Goal: Check status: Check status

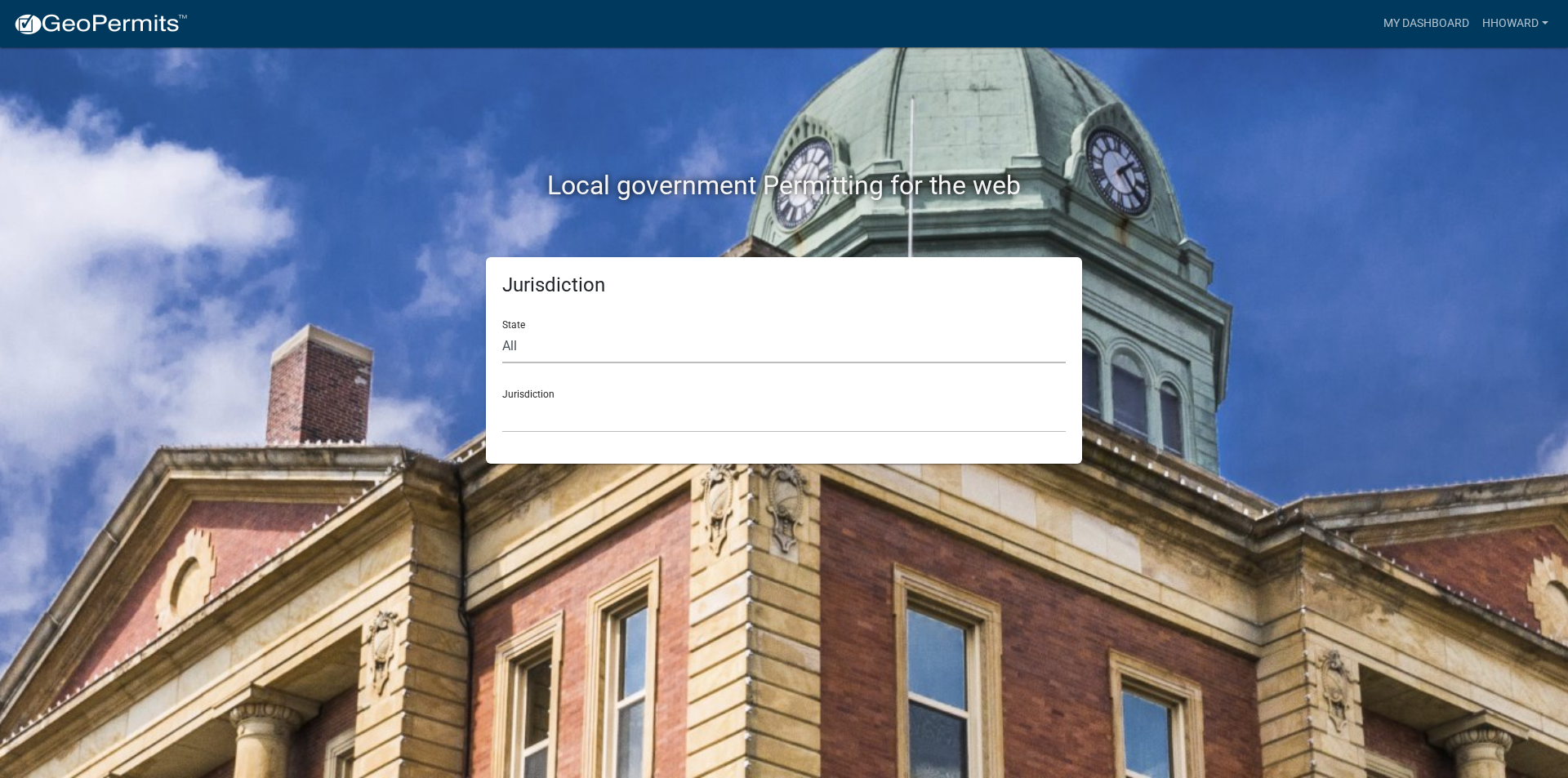
click at [576, 348] on select "All [US_STATE] [US_STATE] [US_STATE] [US_STATE] [US_STATE] [US_STATE] [US_STATE…" at bounding box center [784, 346] width 563 height 33
select select "[US_STATE]"
click at [502, 330] on select "All [US_STATE] [US_STATE] [US_STATE] [US_STATE] [US_STATE] [US_STATE] [US_STATE…" at bounding box center [784, 346] width 563 height 33
click at [580, 403] on select "[GEOGRAPHIC_DATA], [US_STATE] [GEOGRAPHIC_DATA], [US_STATE] [GEOGRAPHIC_DATA], …" at bounding box center [784, 416] width 563 height 33
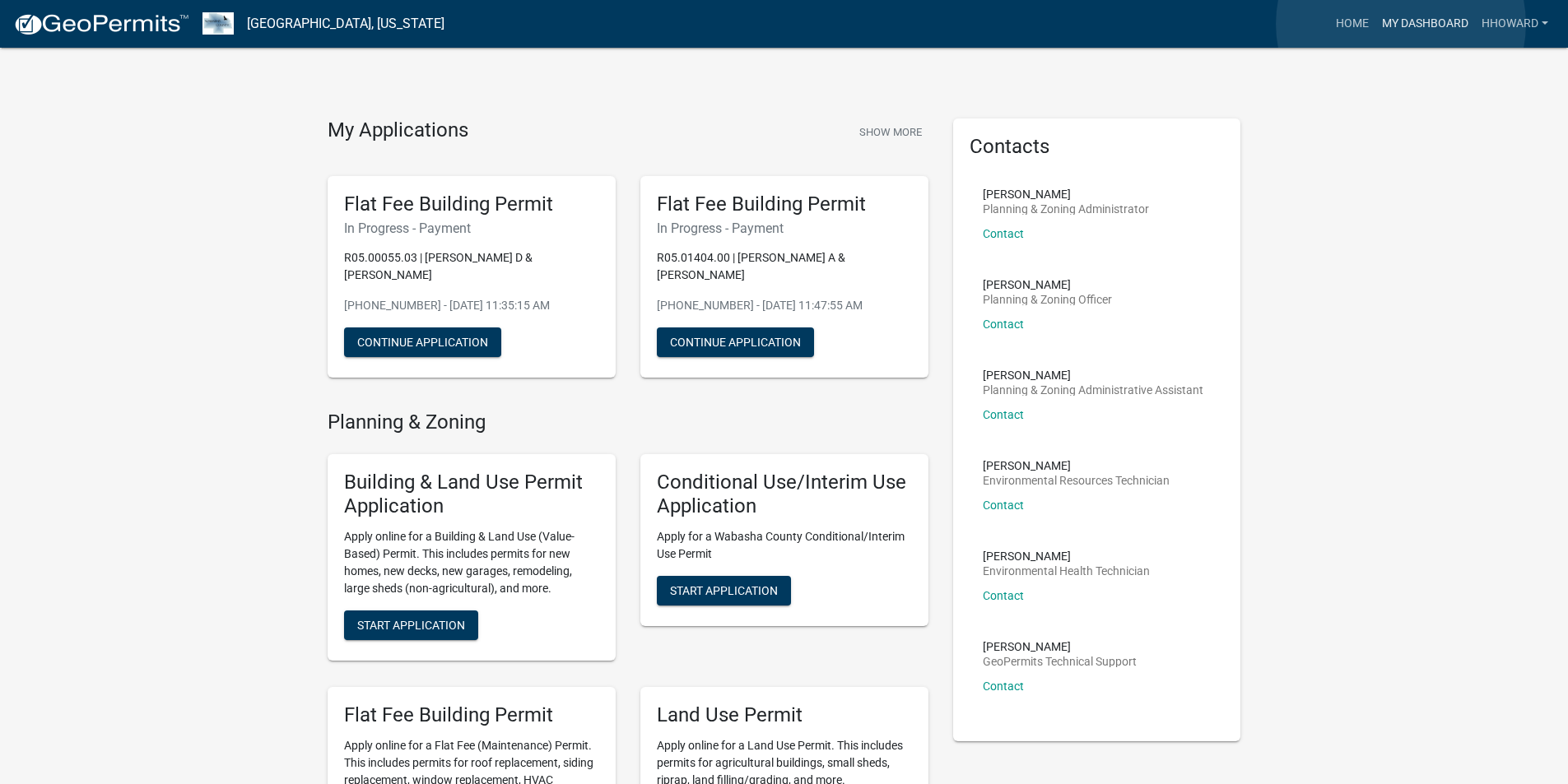
click at [1400, 24] on link "My Dashboard" at bounding box center [1424, 24] width 99 height 32
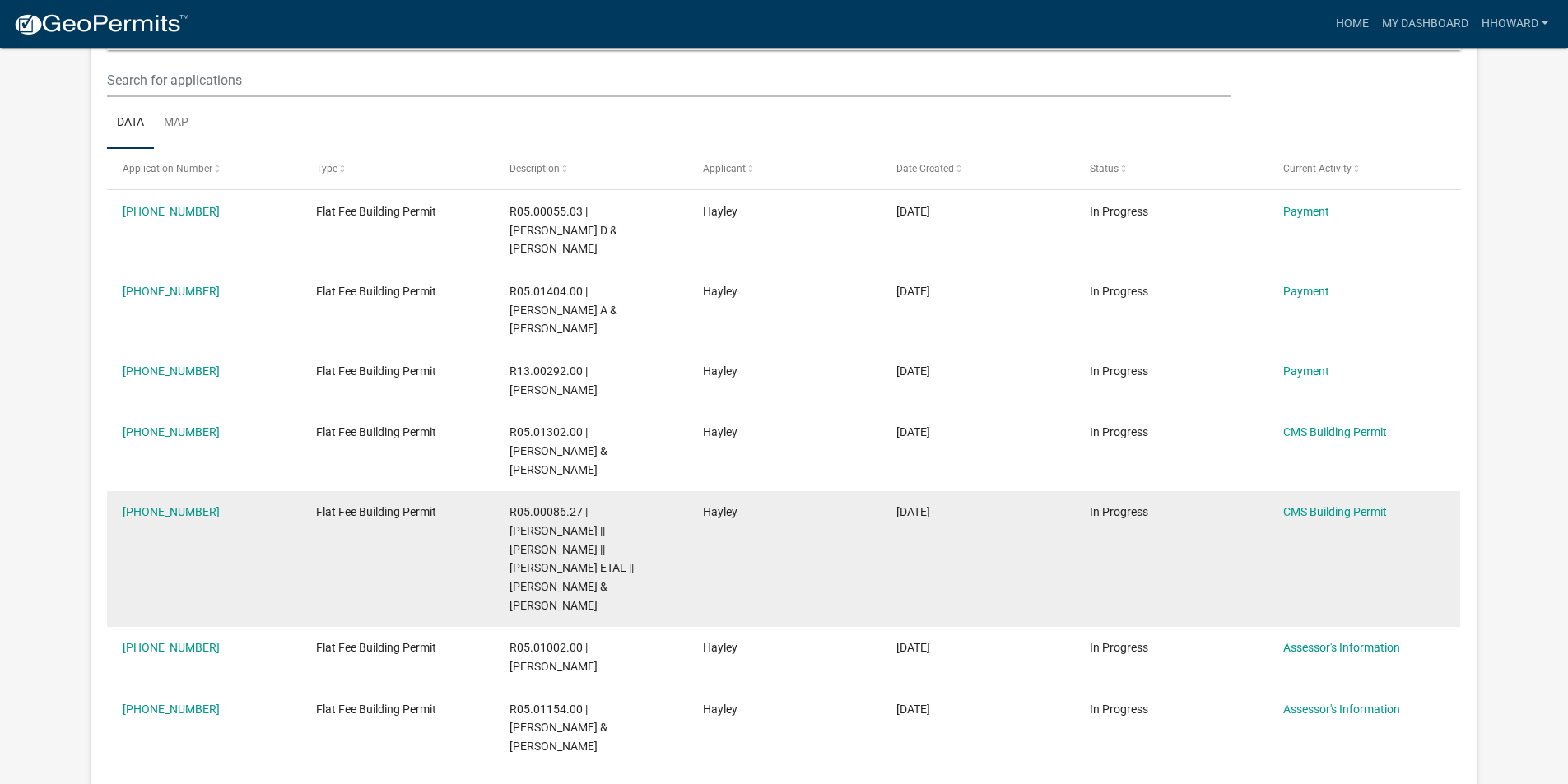
scroll to position [218, 0]
click at [1304, 505] on link "CMS Building Permit" at bounding box center [1335, 511] width 103 height 13
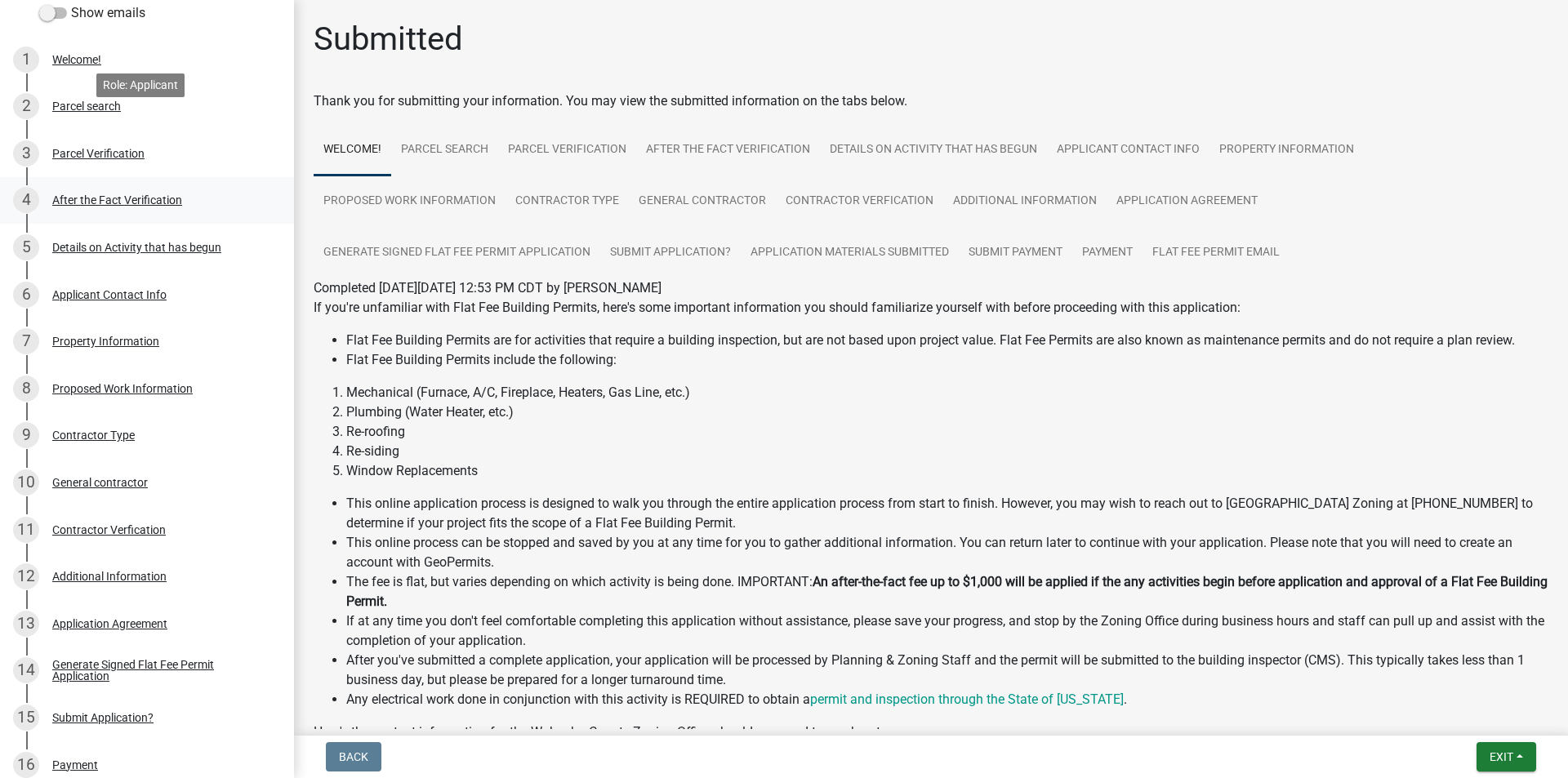
scroll to position [327, 0]
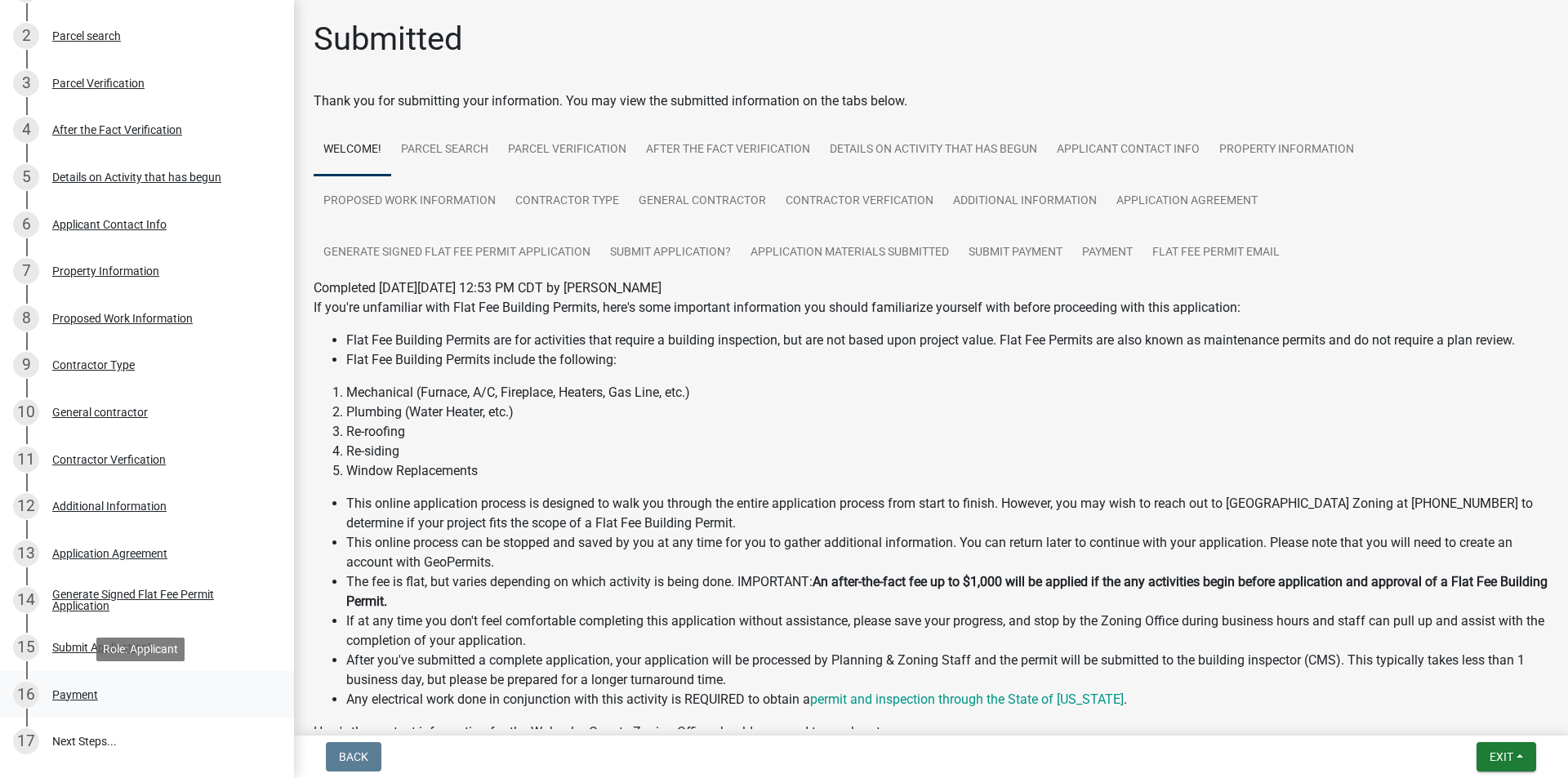
click at [78, 690] on div "Payment" at bounding box center [76, 694] width 46 height 11
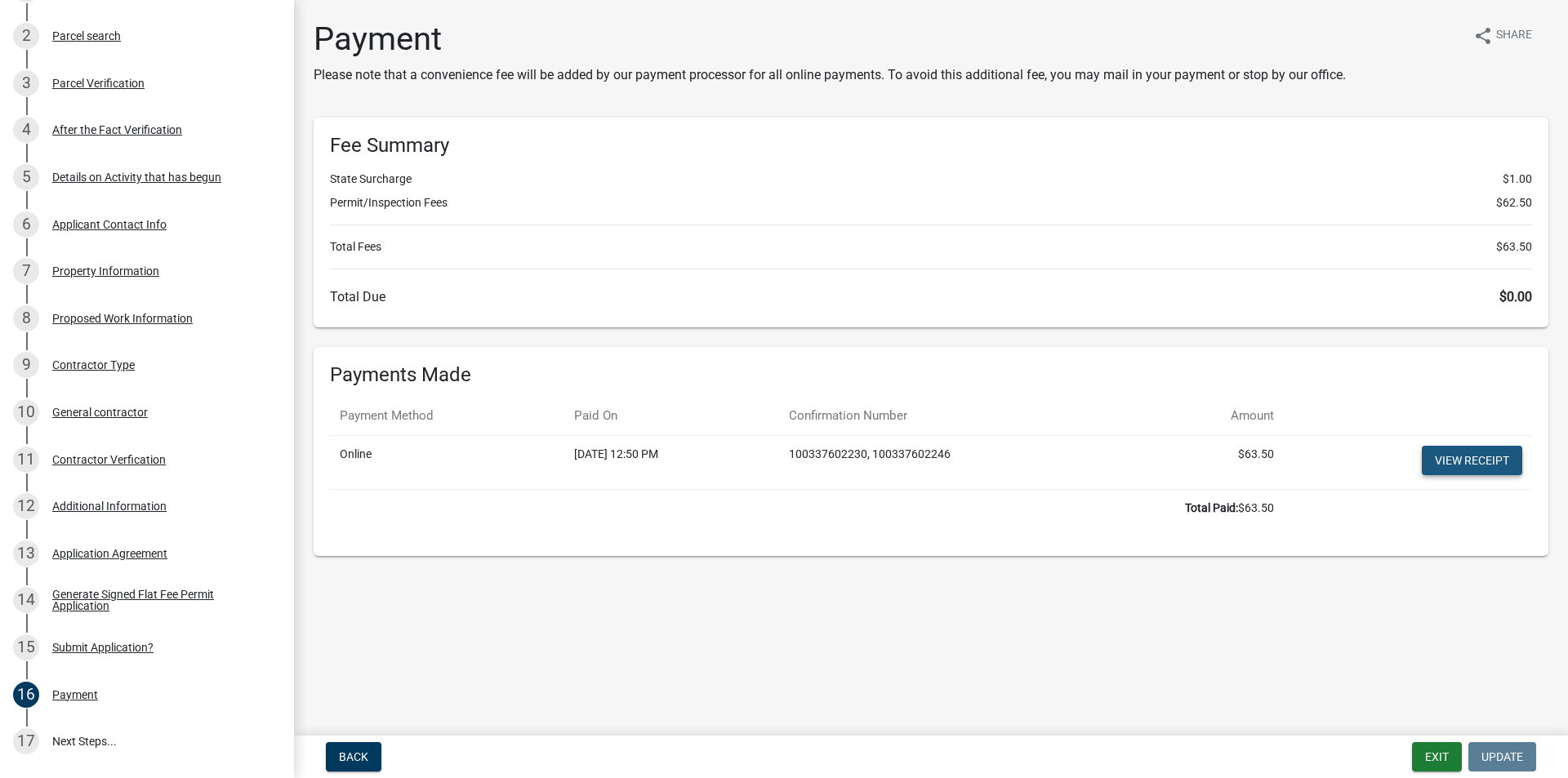
click at [1446, 464] on link "View receipt" at bounding box center [1472, 461] width 100 height 30
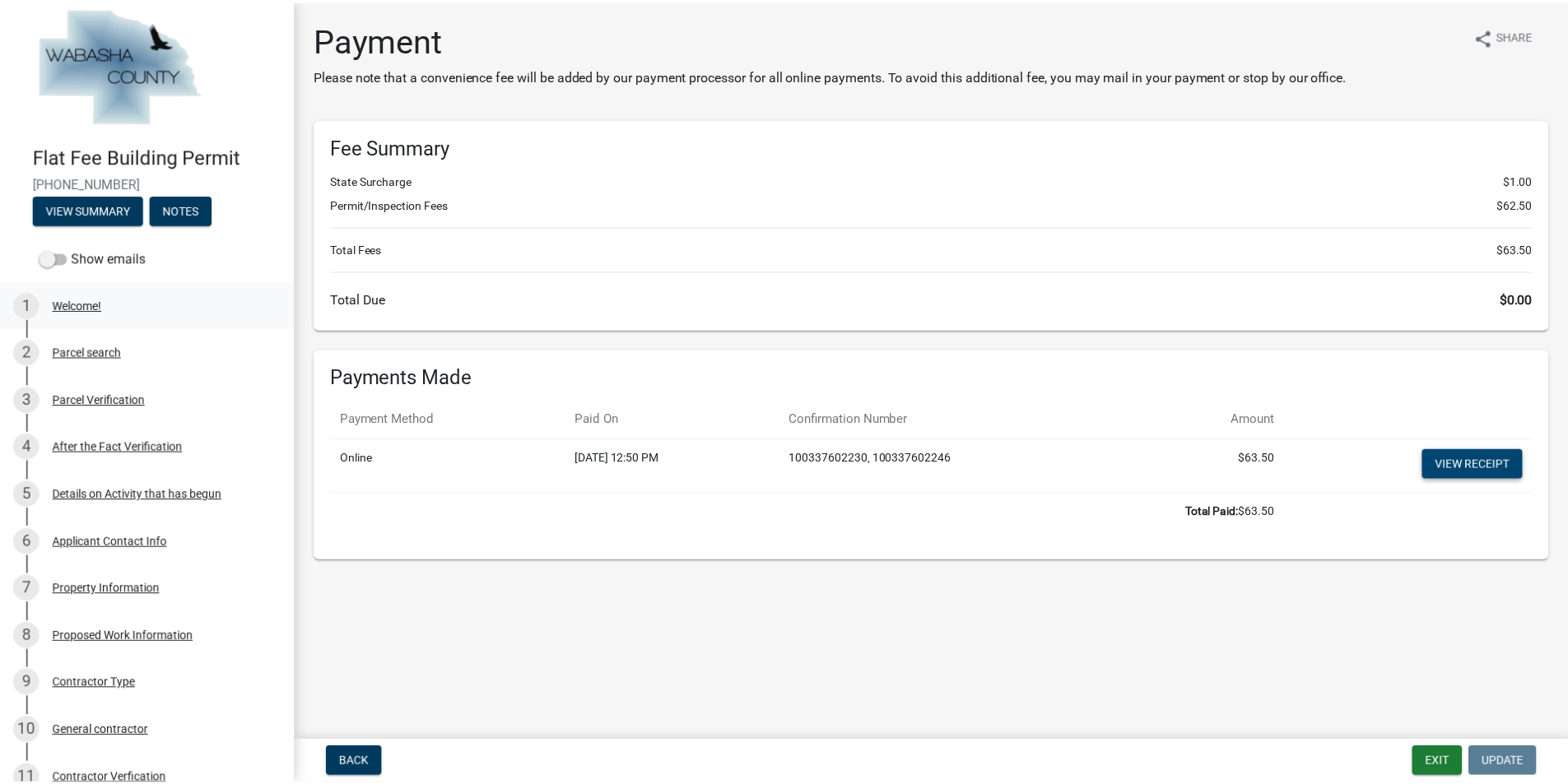
scroll to position [0, 0]
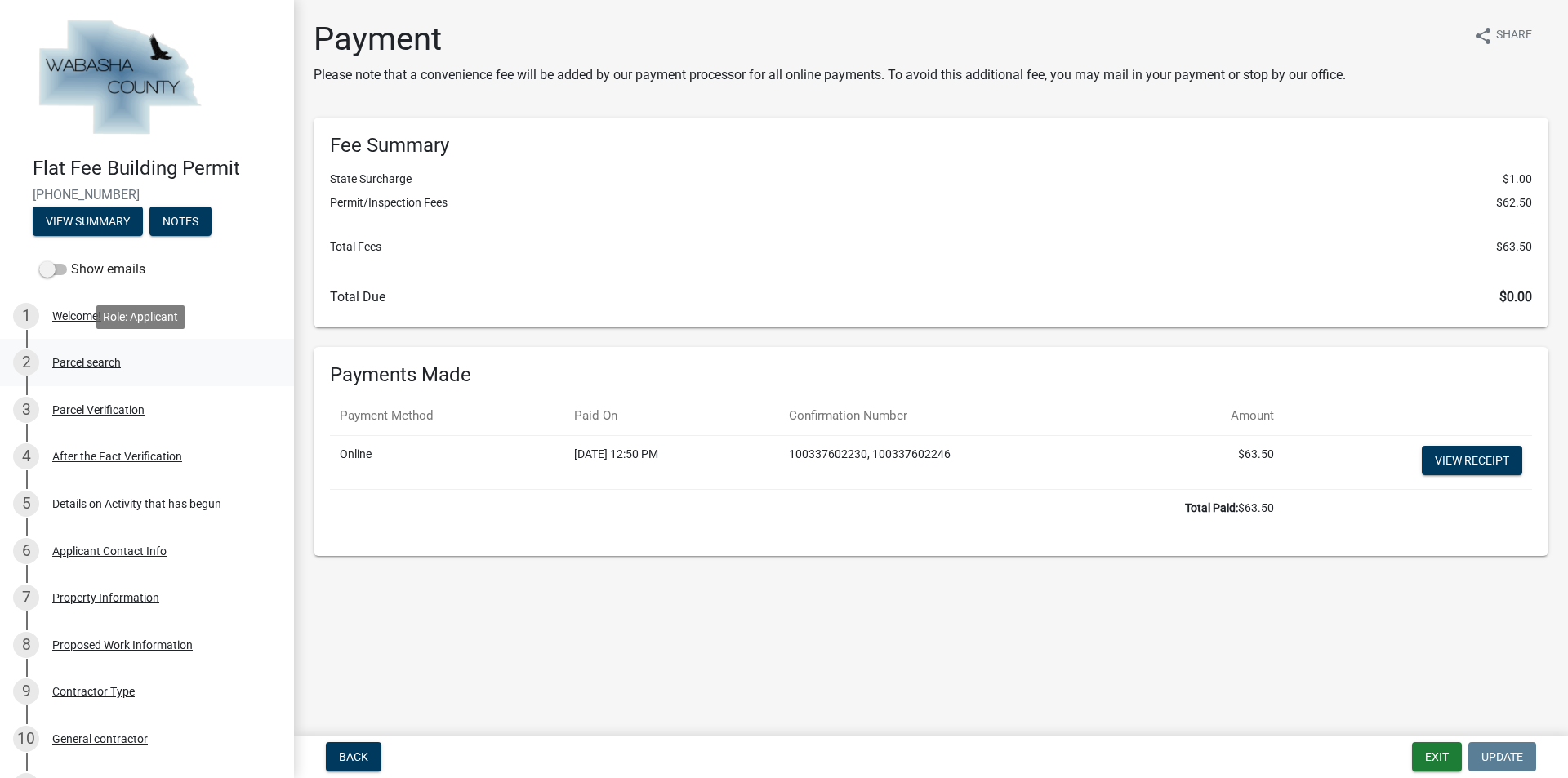
click at [86, 360] on div "Parcel search" at bounding box center [87, 362] width 69 height 11
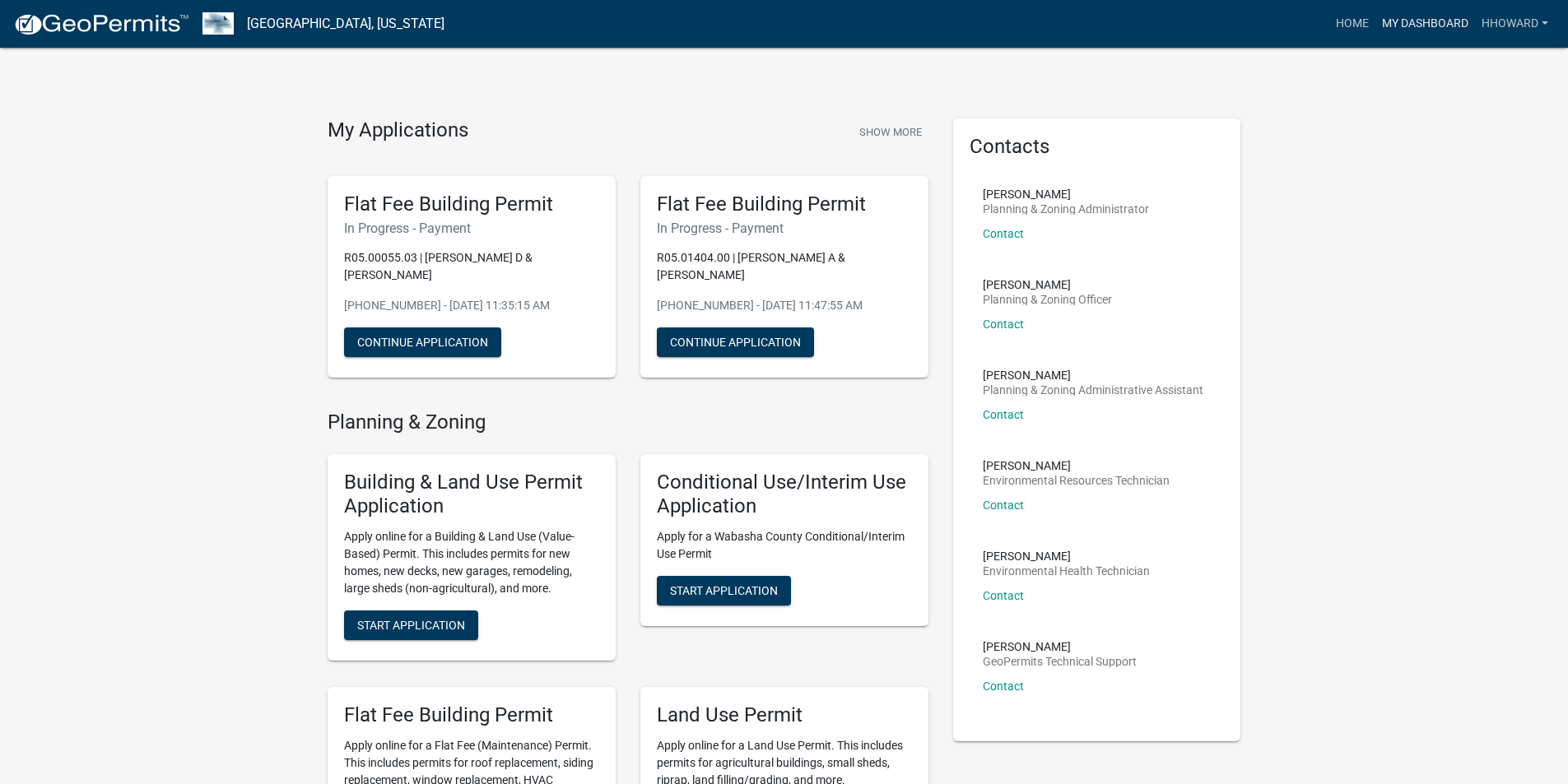
click at [1403, 24] on link "My Dashboard" at bounding box center [1424, 24] width 99 height 32
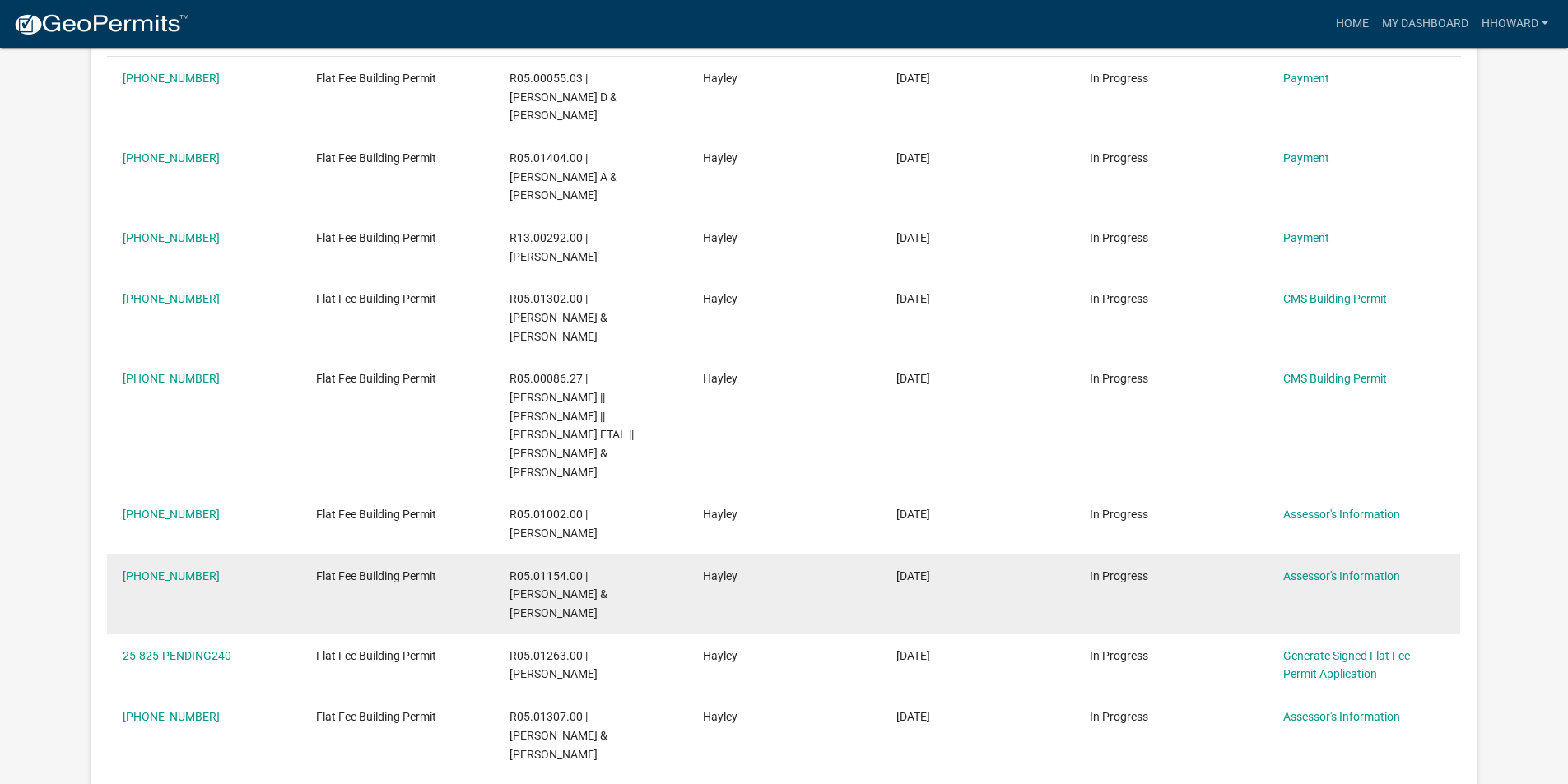
scroll to position [411, 0]
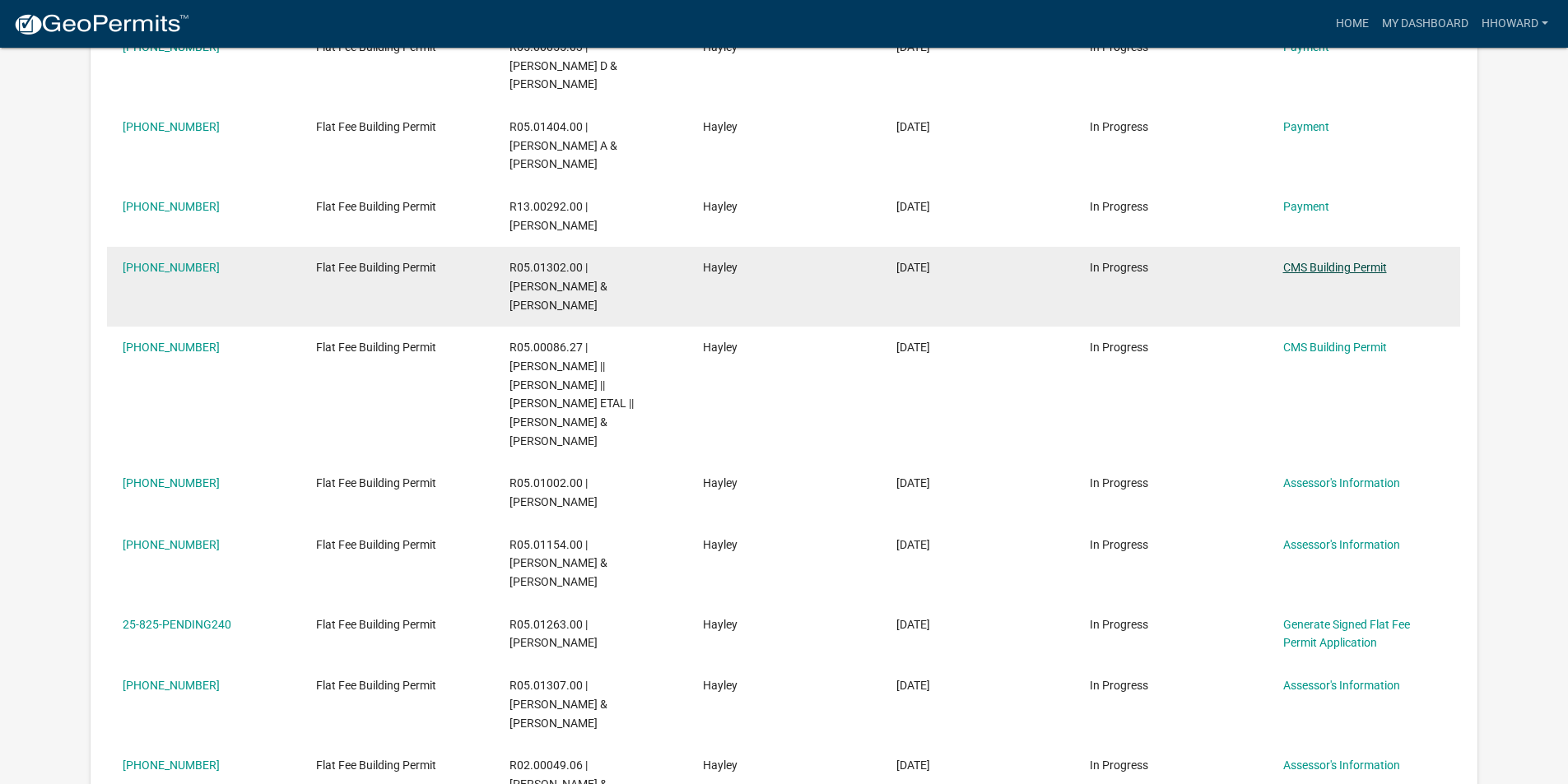
click at [1317, 261] on link "CMS Building Permit" at bounding box center [1335, 267] width 103 height 13
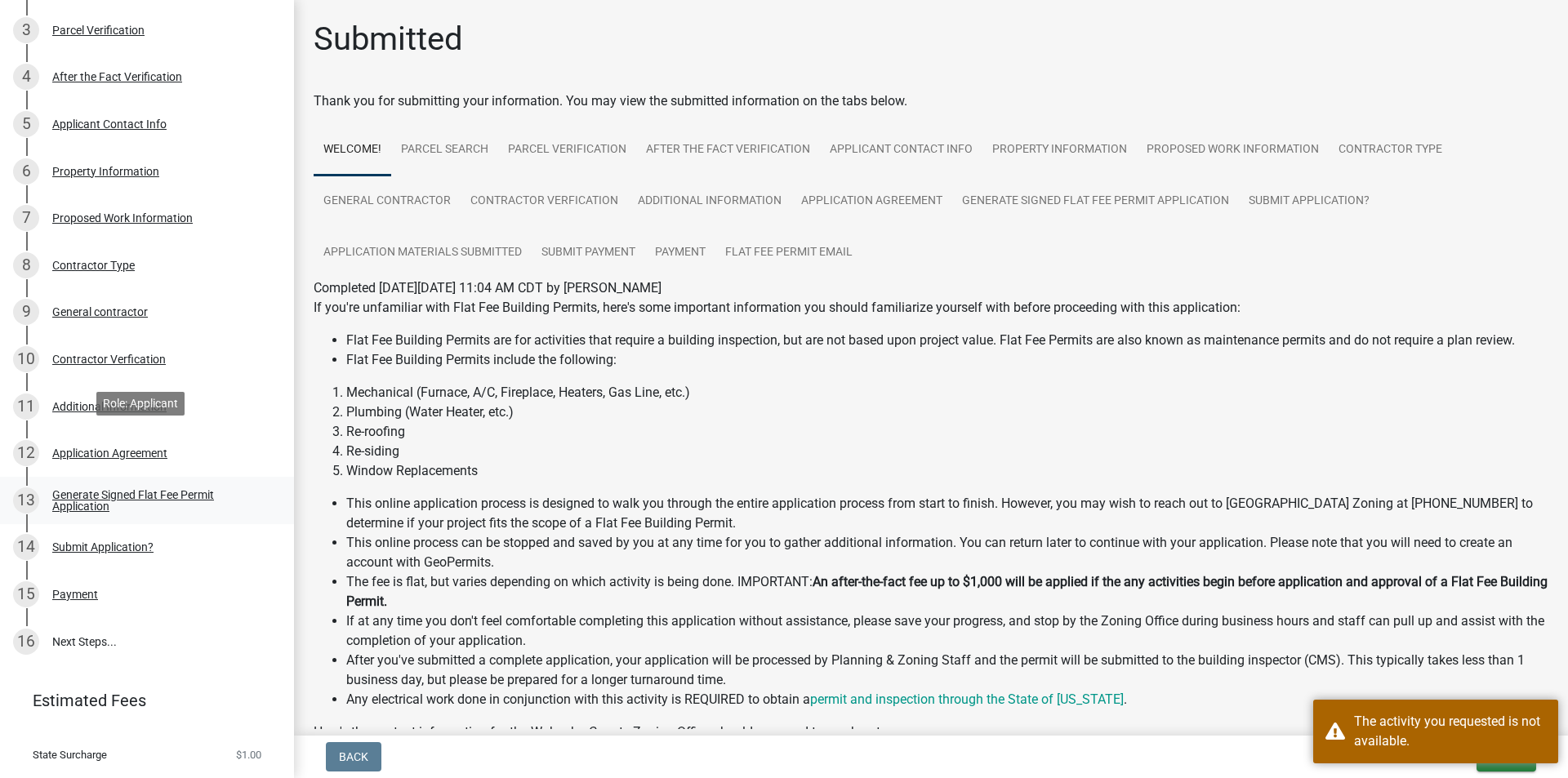
scroll to position [455, 0]
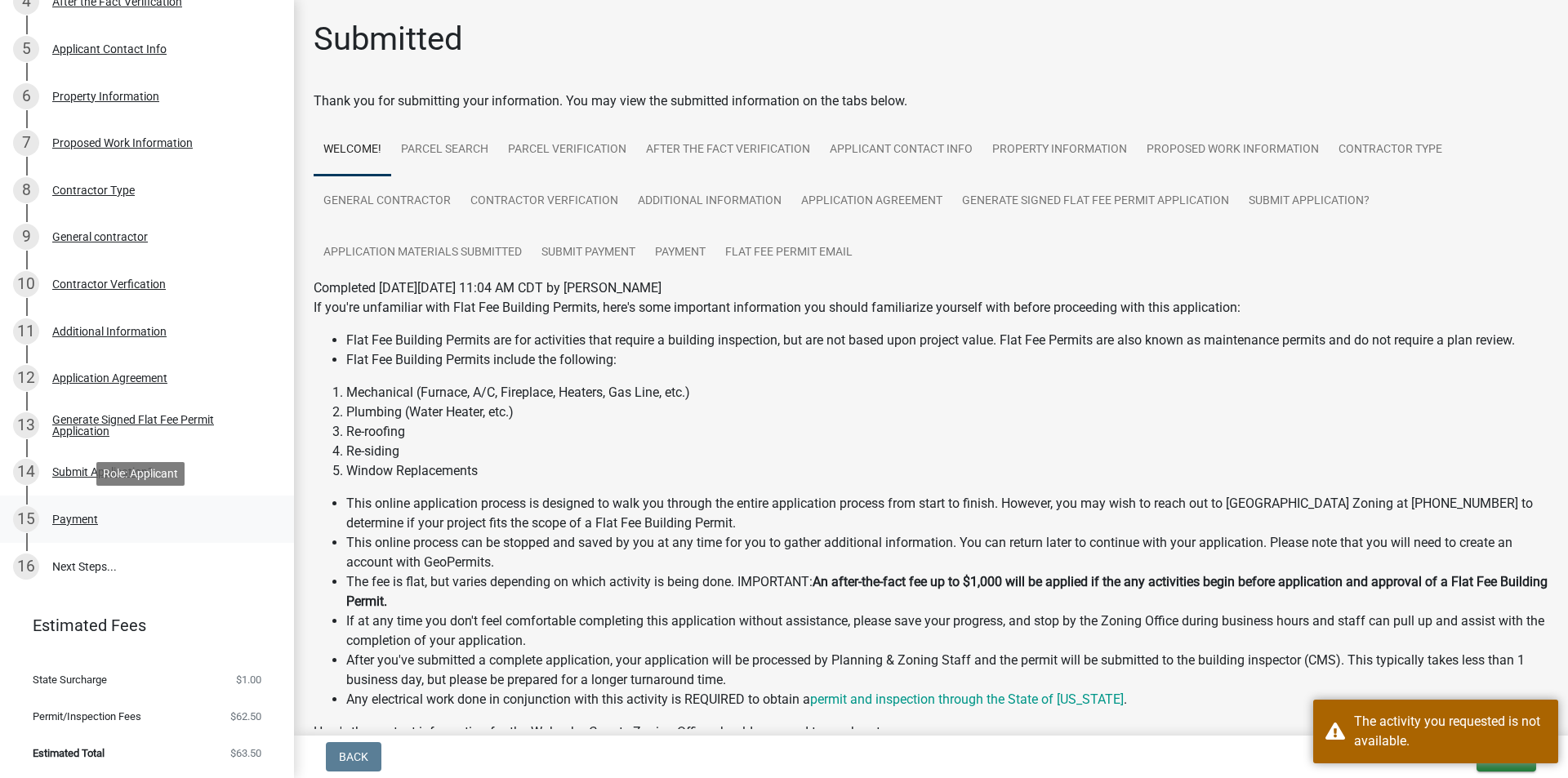
click at [77, 521] on div "Payment" at bounding box center [76, 518] width 46 height 11
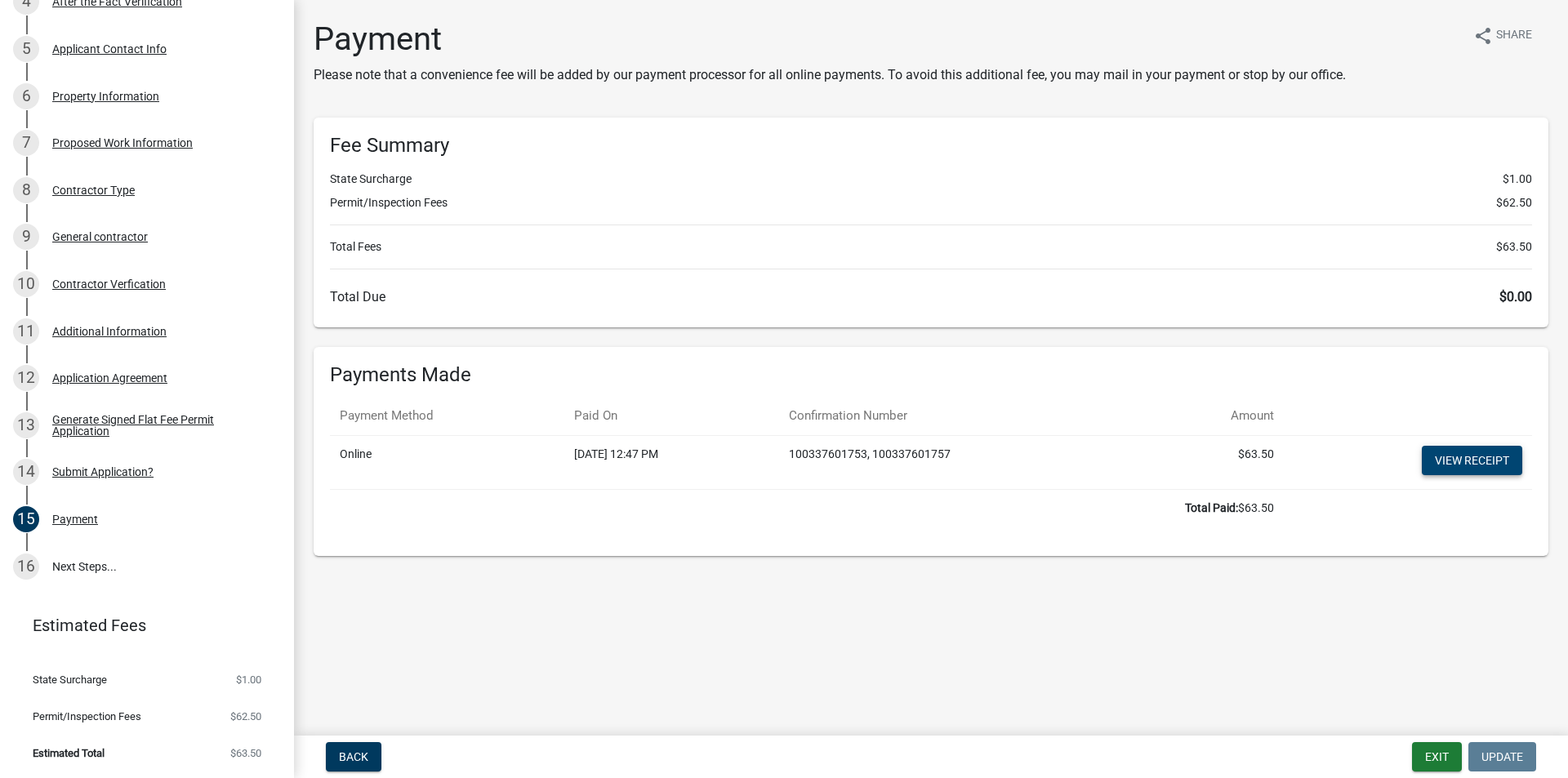
click at [1470, 458] on link "View receipt" at bounding box center [1472, 461] width 100 height 30
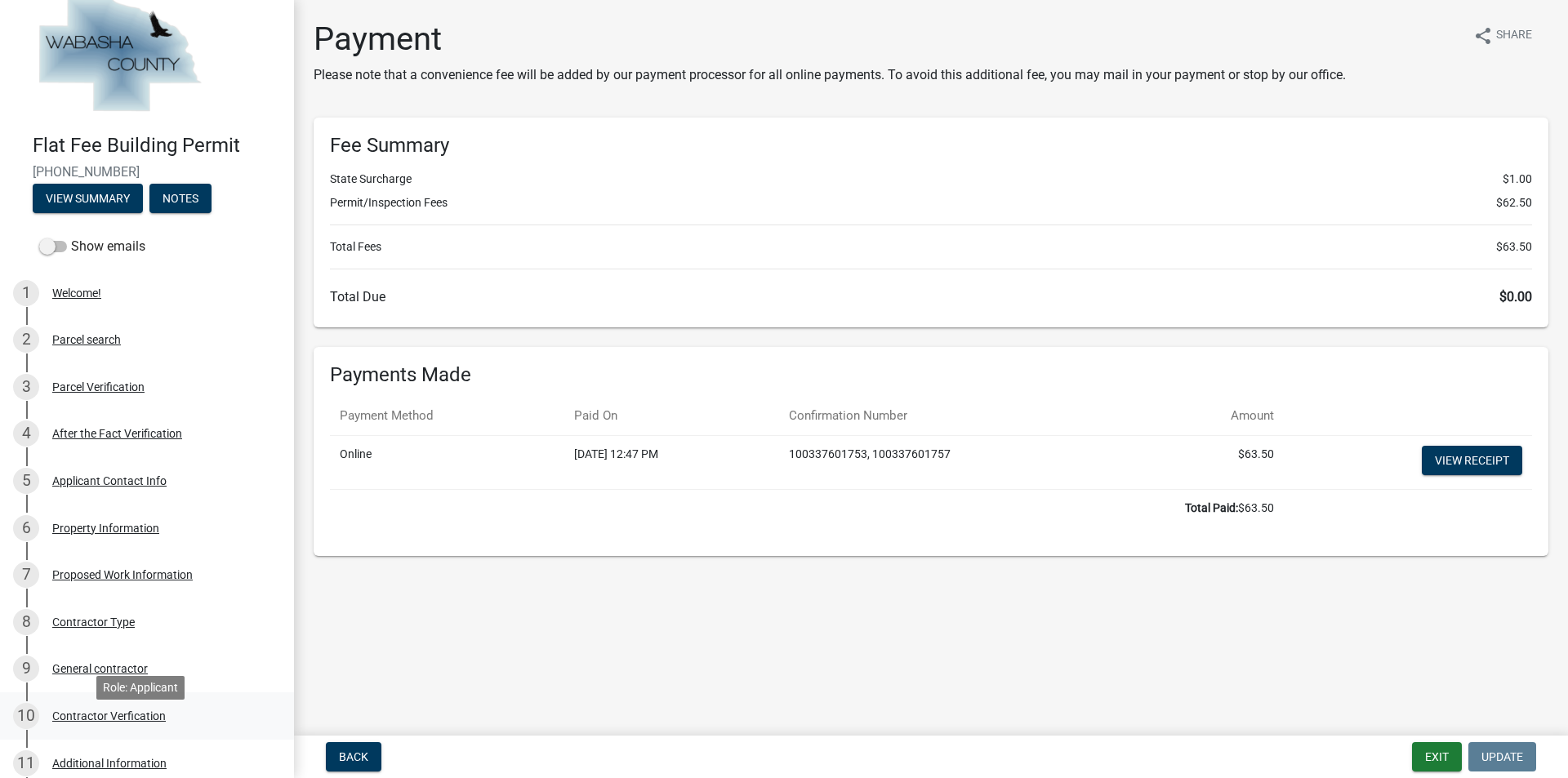
scroll to position [0, 0]
